Goal: Information Seeking & Learning: Learn about a topic

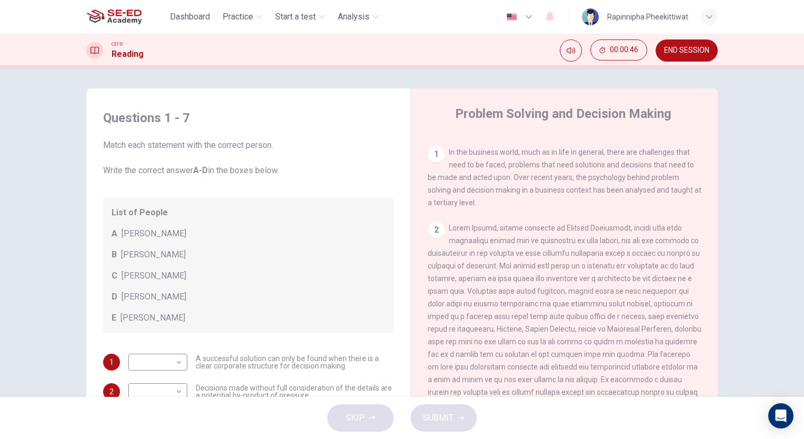
scroll to position [114, 0]
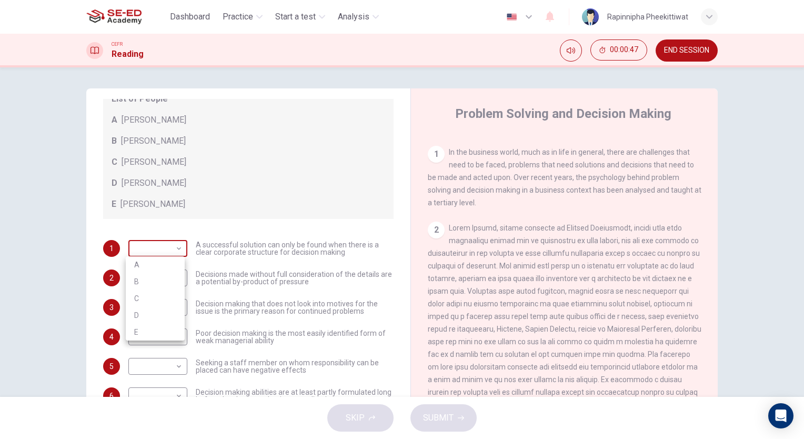
click at [172, 248] on body "This site uses cookies, as explained in our Privacy Policy . If you agree to th…" at bounding box center [402, 219] width 804 height 439
click at [172, 247] on div at bounding box center [402, 219] width 804 height 439
click at [168, 247] on body "This site uses cookies, as explained in our Privacy Policy . If you agree to th…" at bounding box center [402, 219] width 804 height 439
click at [168, 247] on div at bounding box center [402, 219] width 804 height 439
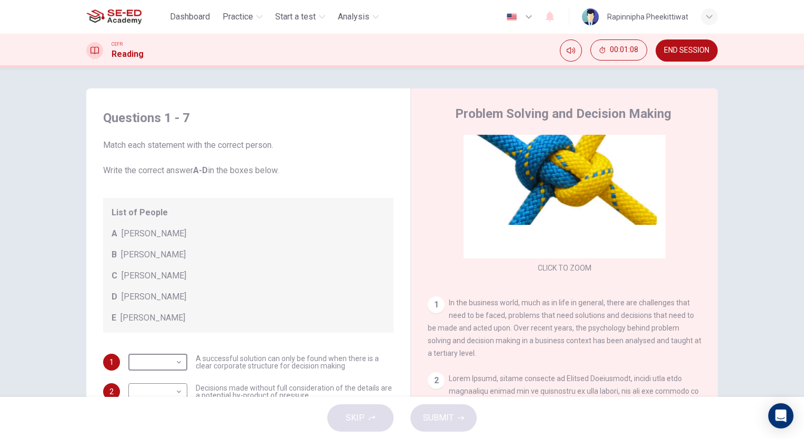
scroll to position [0, 0]
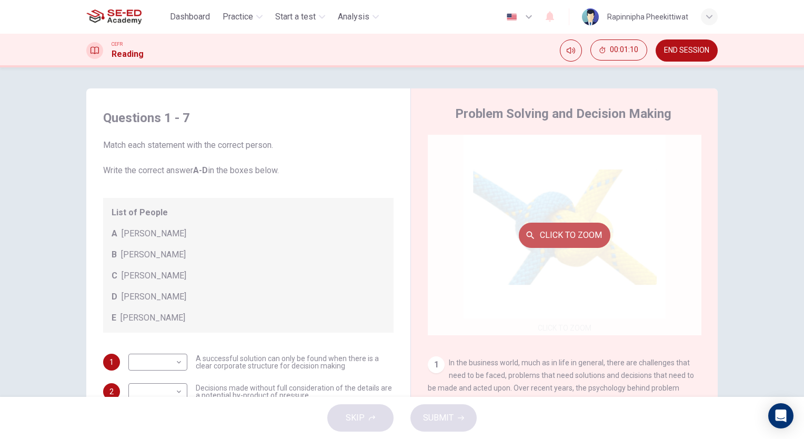
click at [554, 230] on button "Click to Zoom" at bounding box center [565, 234] width 92 height 25
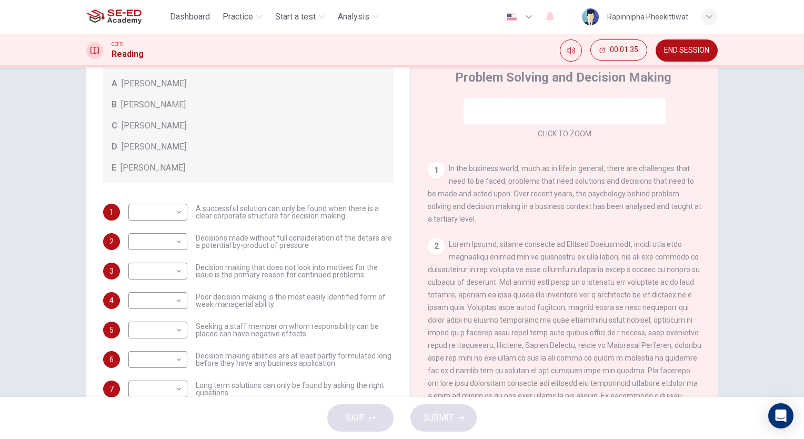
scroll to position [78, 0]
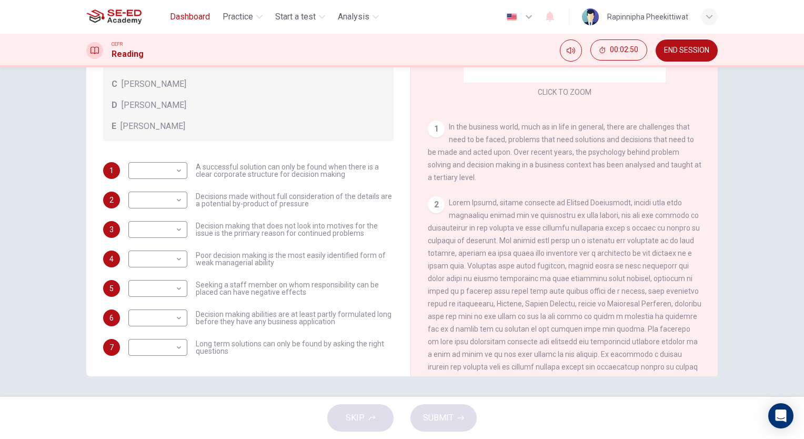
click at [195, 13] on span "Dashboard" at bounding box center [190, 17] width 40 height 13
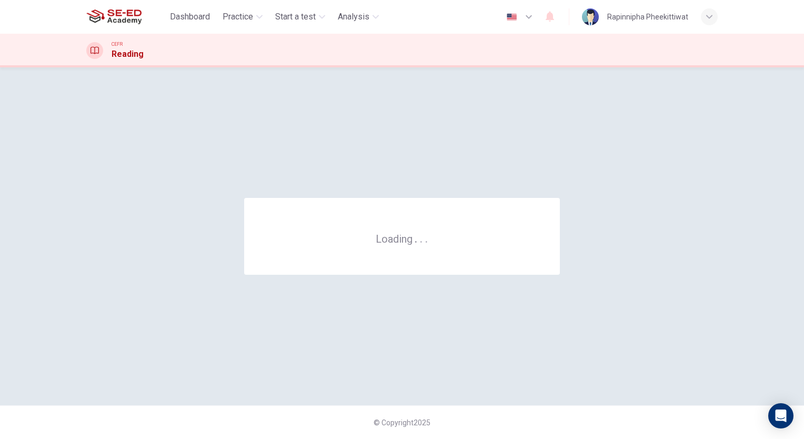
scroll to position [0, 0]
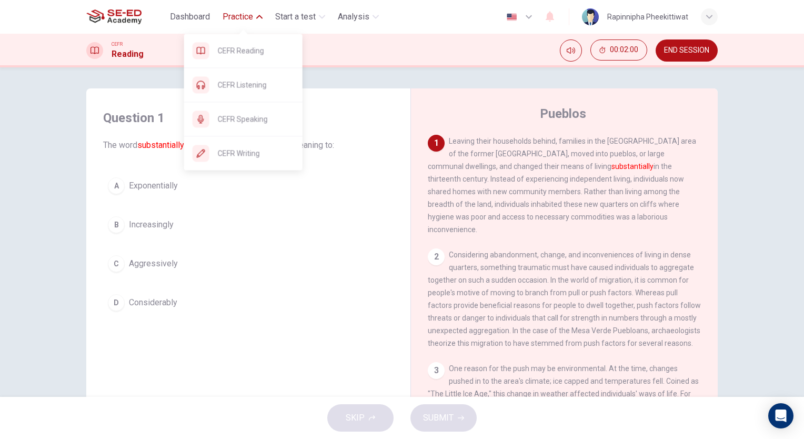
click at [246, 24] on button "Practice" at bounding box center [242, 16] width 48 height 19
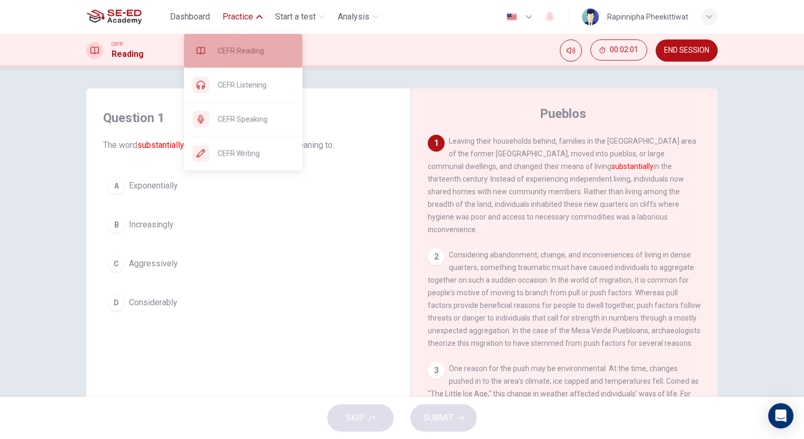
click at [265, 57] on div "CEFR Reading" at bounding box center [243, 51] width 118 height 34
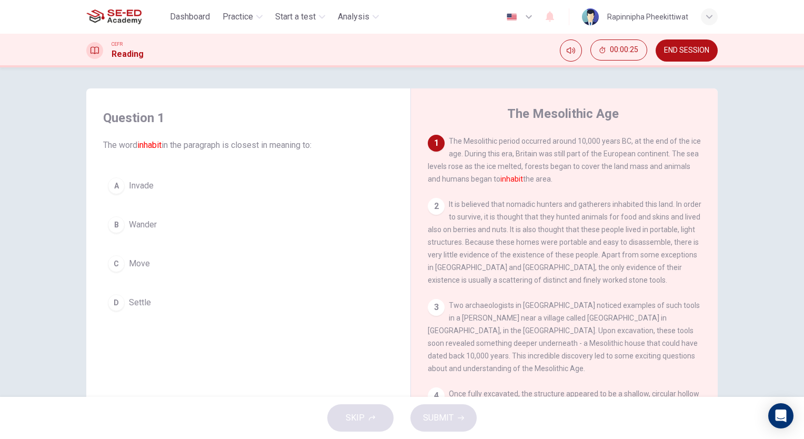
click at [154, 301] on button "D Settle" at bounding box center [248, 302] width 290 height 26
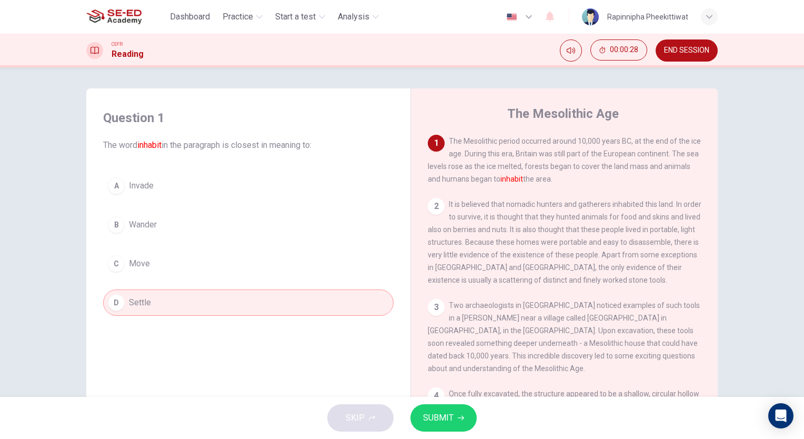
click at [452, 417] on span "SUBMIT" at bounding box center [438, 417] width 31 height 15
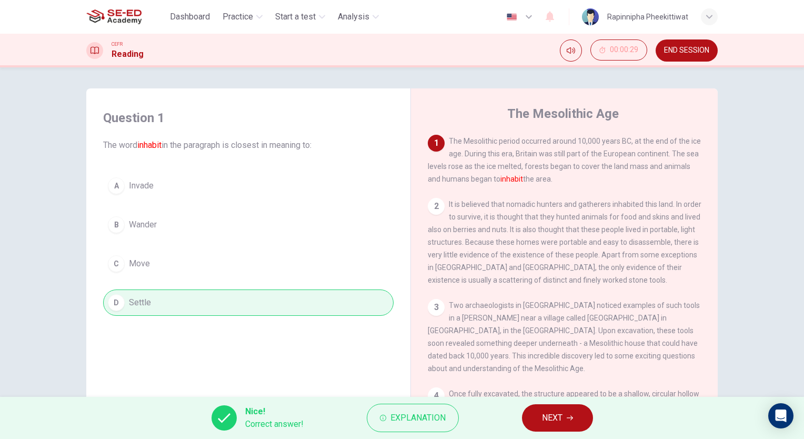
click at [572, 416] on icon "button" at bounding box center [569, 417] width 6 height 5
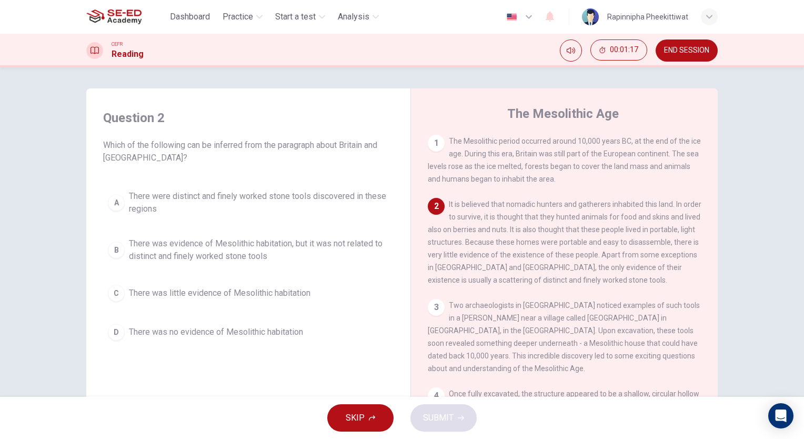
scroll to position [53, 0]
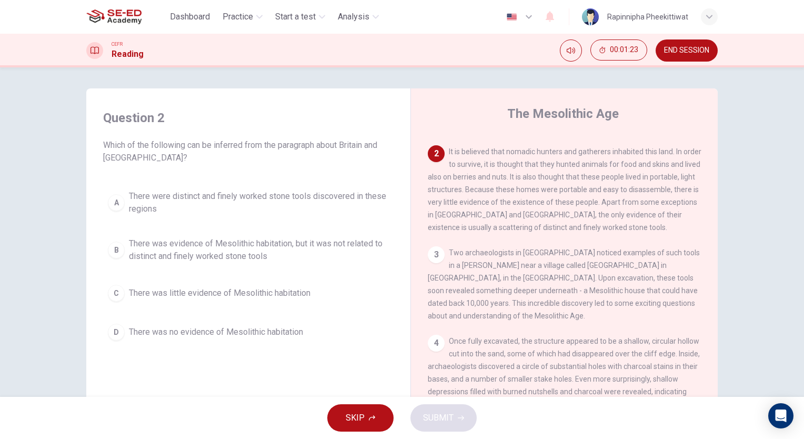
drag, startPoint x: 585, startPoint y: 217, endPoint x: 529, endPoint y: 214, distance: 56.4
click at [529, 214] on div "2 It is believed that nomadic hunters and gatherers inhabited this land. In ord…" at bounding box center [564, 189] width 273 height 88
click at [290, 297] on span "There was little evidence of Mesolithic habitation" at bounding box center [219, 293] width 181 height 13
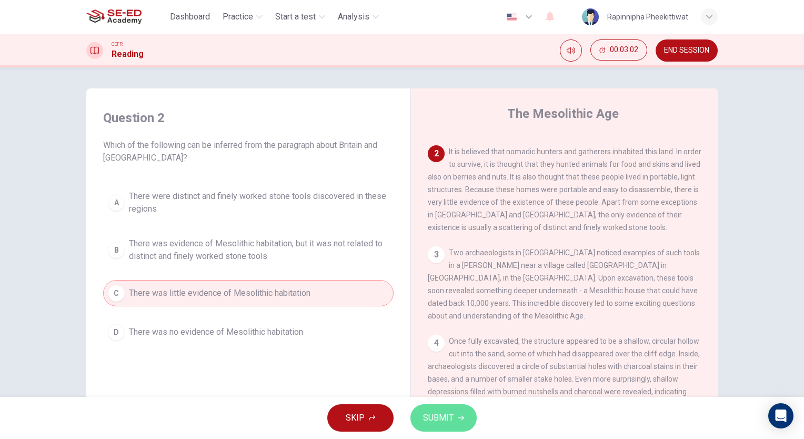
click at [454, 421] on button "SUBMIT" at bounding box center [443, 417] width 66 height 27
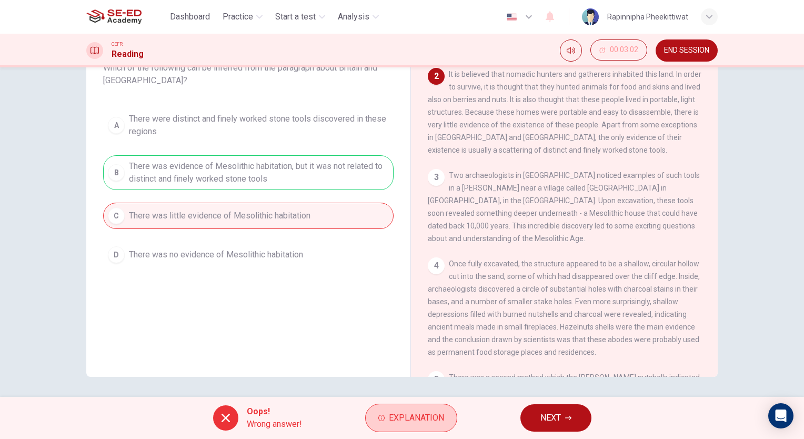
scroll to position [78, 0]
click at [407, 420] on span "Explanation" at bounding box center [416, 417] width 55 height 15
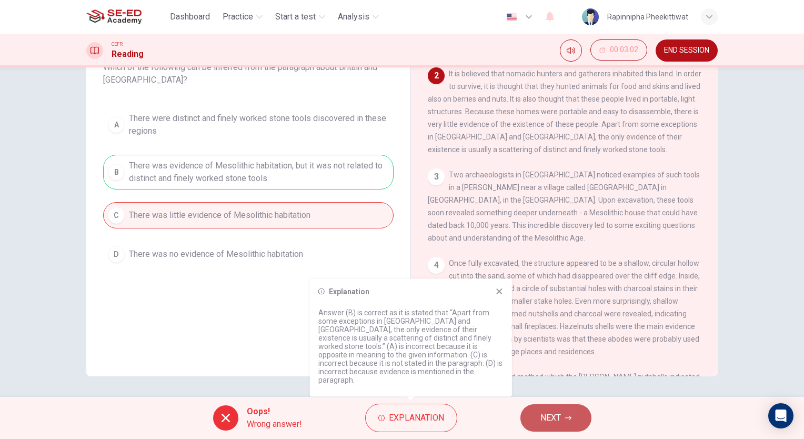
click at [576, 411] on button "NEXT" at bounding box center [555, 417] width 71 height 27
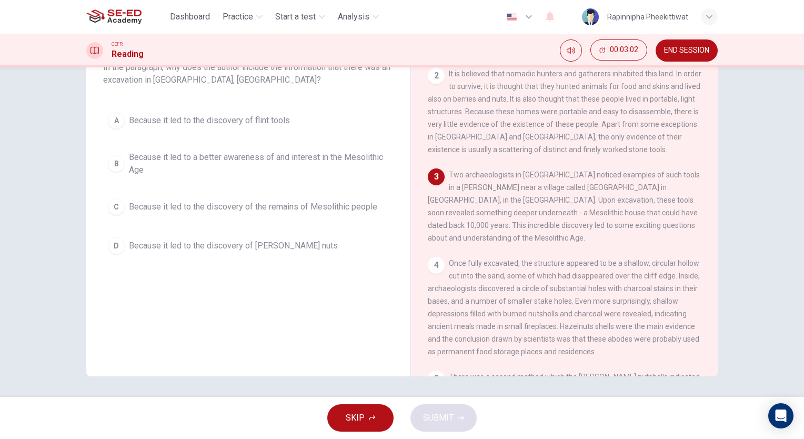
scroll to position [0, 0]
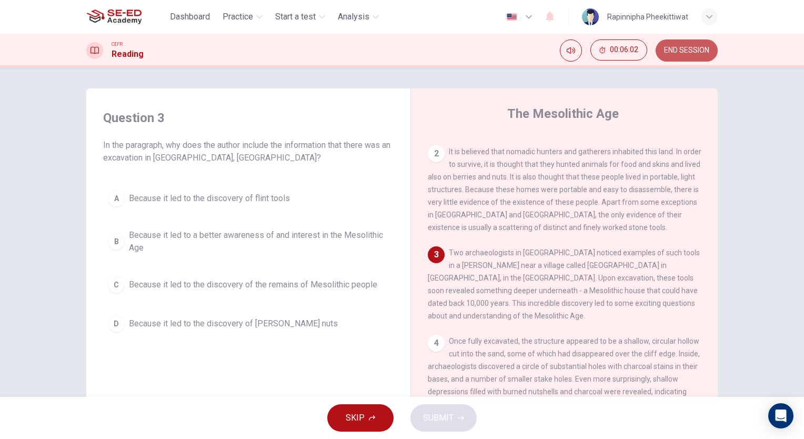
drag, startPoint x: 670, startPoint y: 56, endPoint x: 465, endPoint y: 60, distance: 205.1
click at [671, 56] on button "END SESSION" at bounding box center [686, 50] width 62 height 22
